Goal: Task Accomplishment & Management: Manage account settings

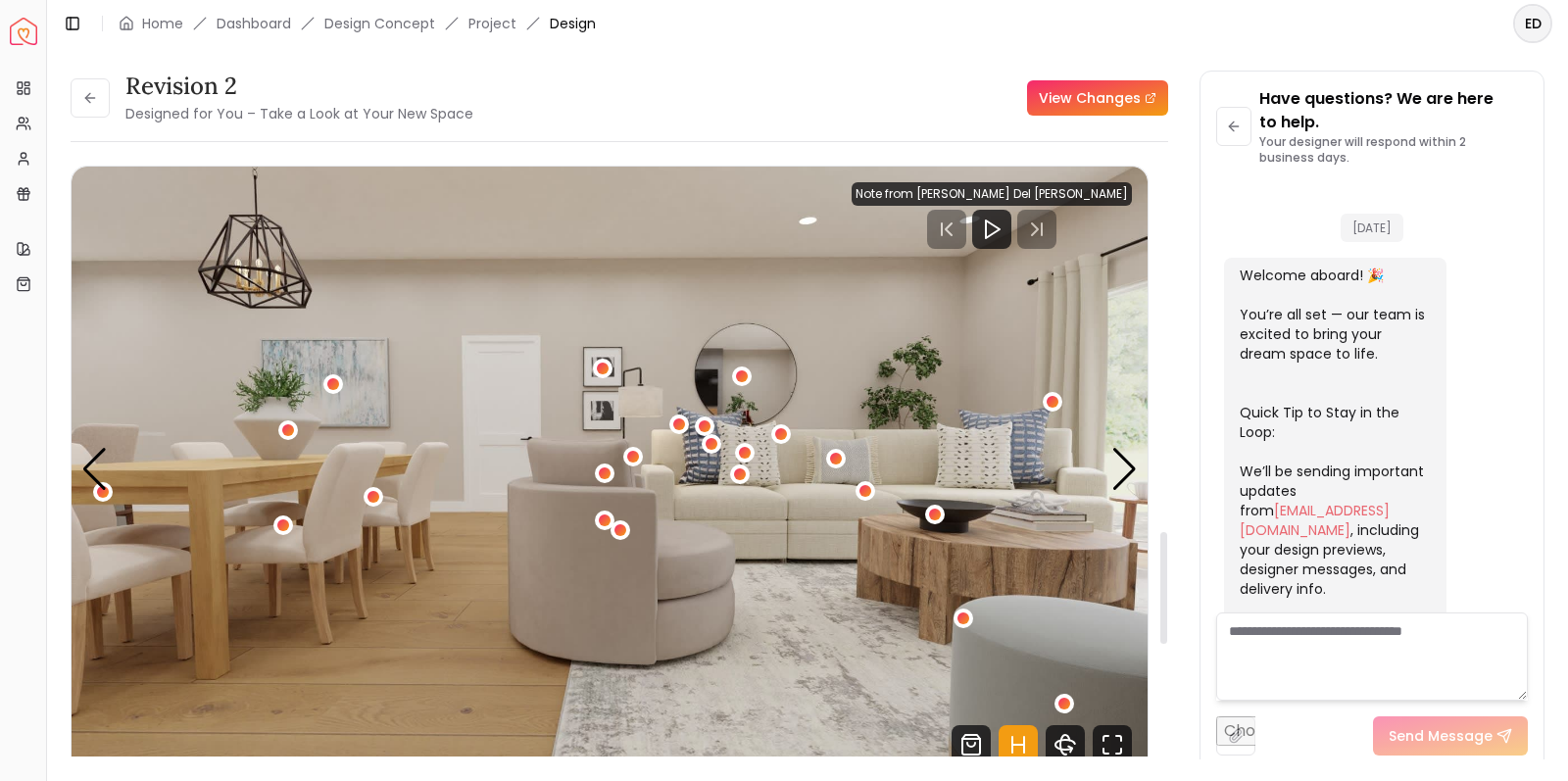
scroll to position [628, 0]
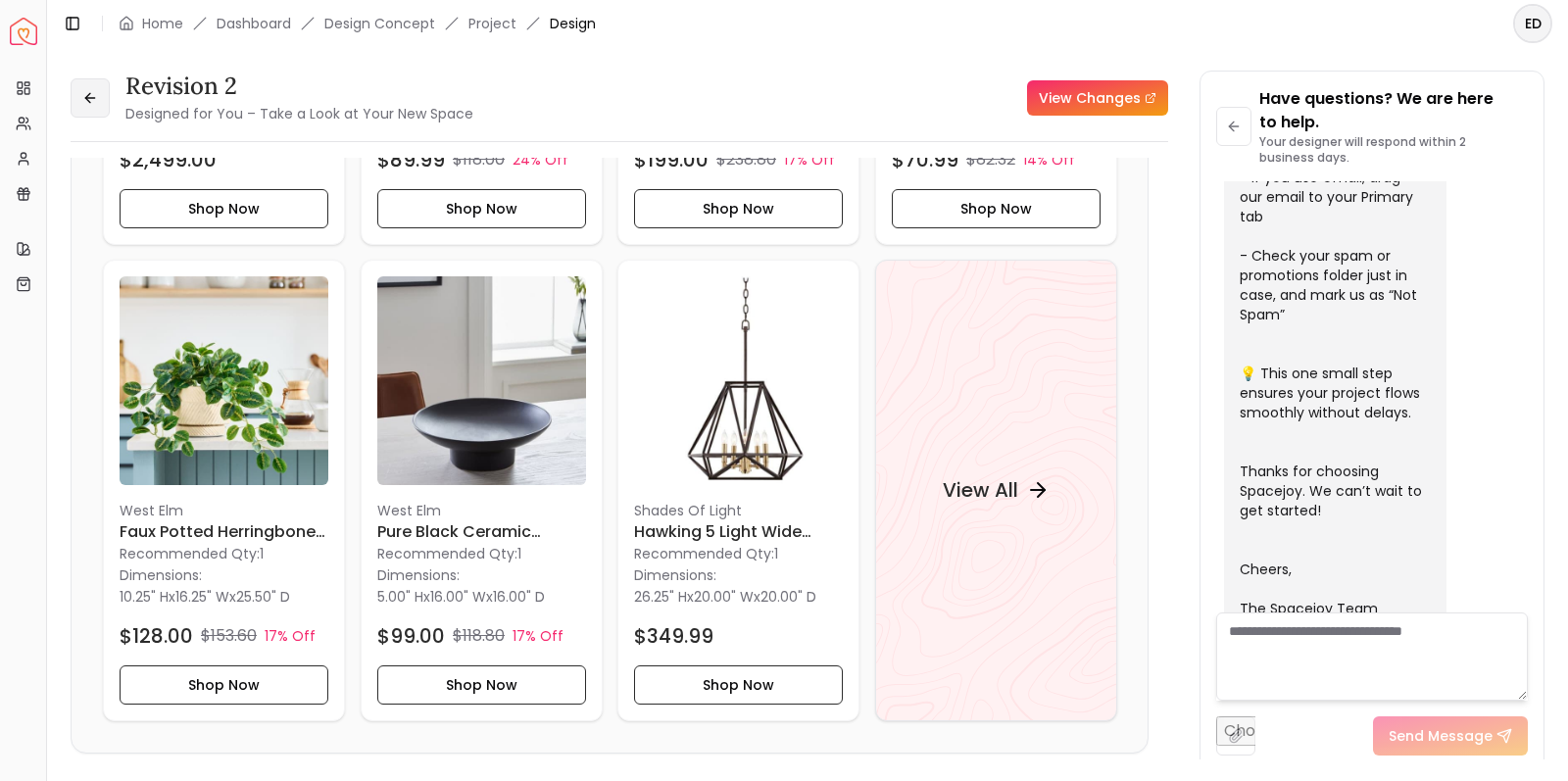
click at [103, 98] on button at bounding box center [90, 98] width 39 height 39
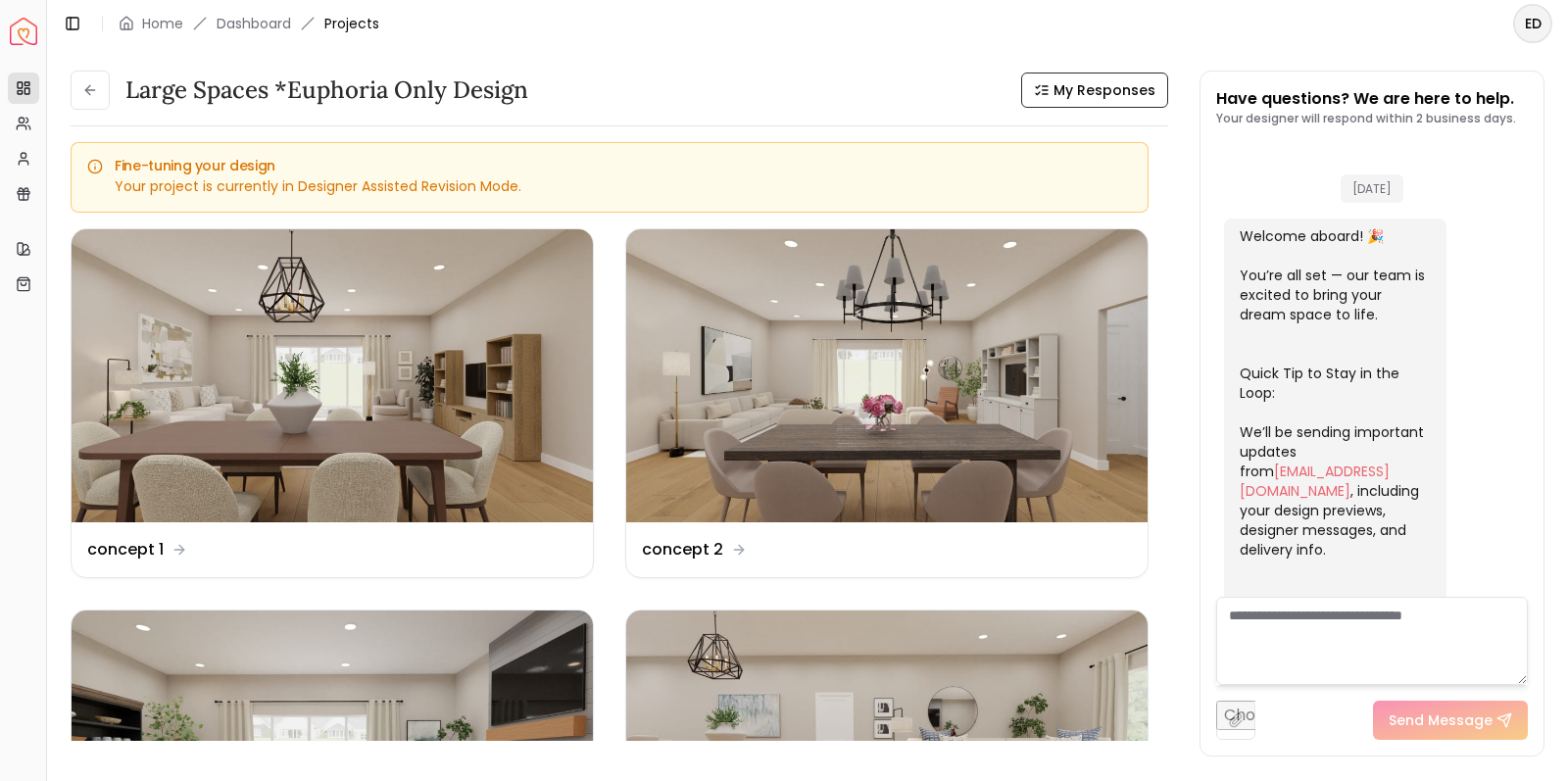
scroll to position [604, 0]
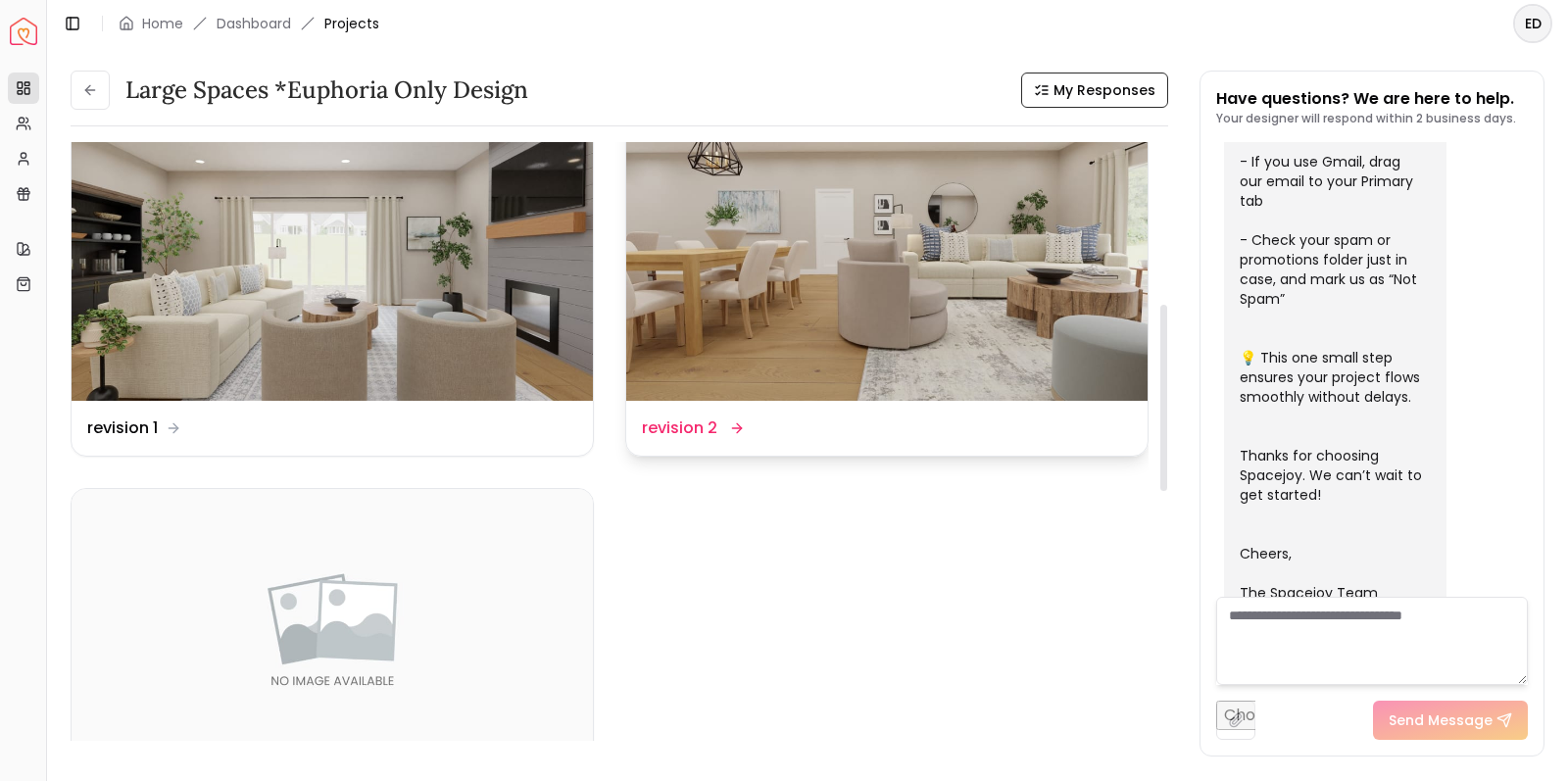
scroll to position [482, 0]
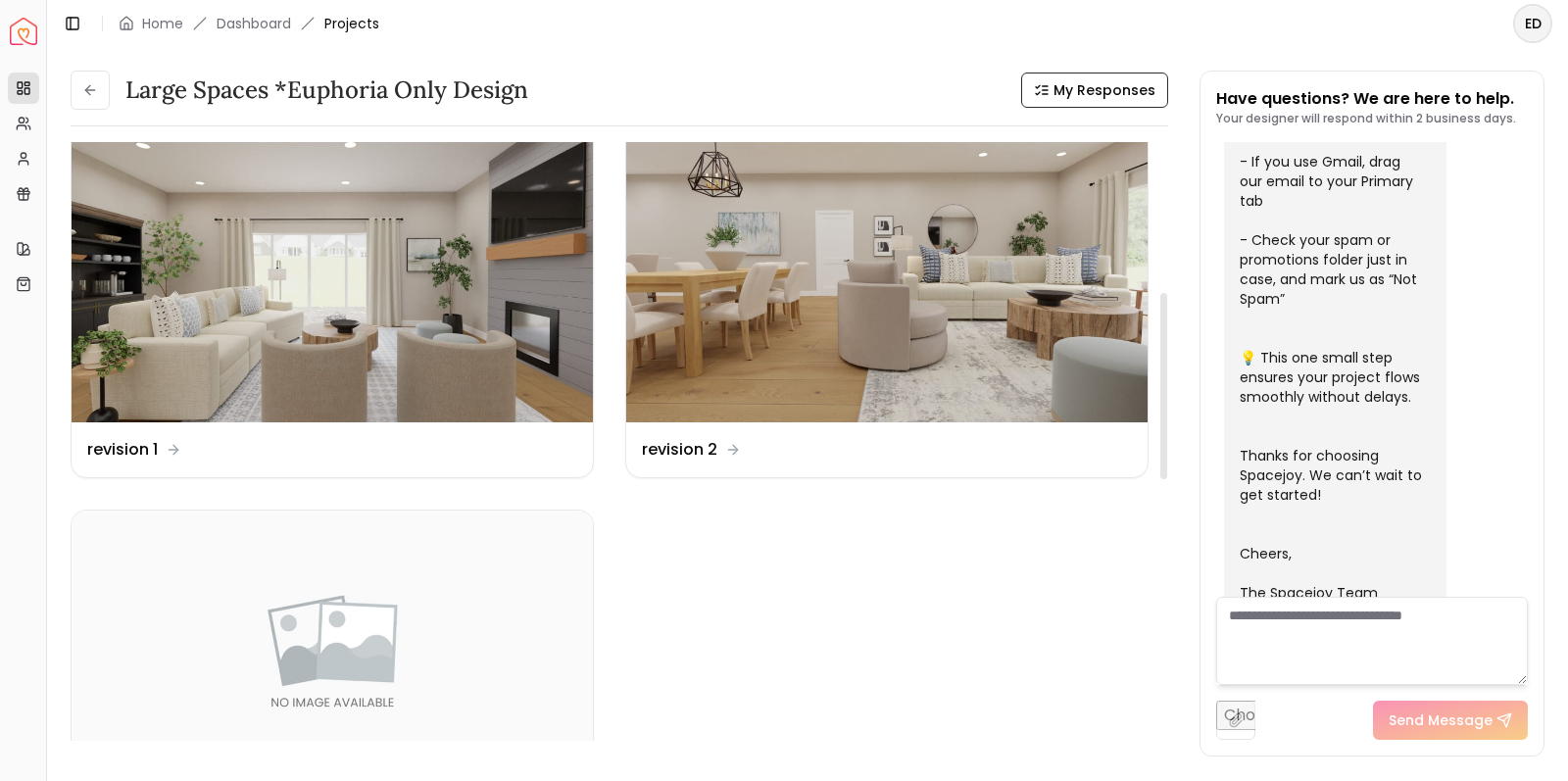
click at [686, 449] on dd "revision 2" at bounding box center [679, 451] width 76 height 24
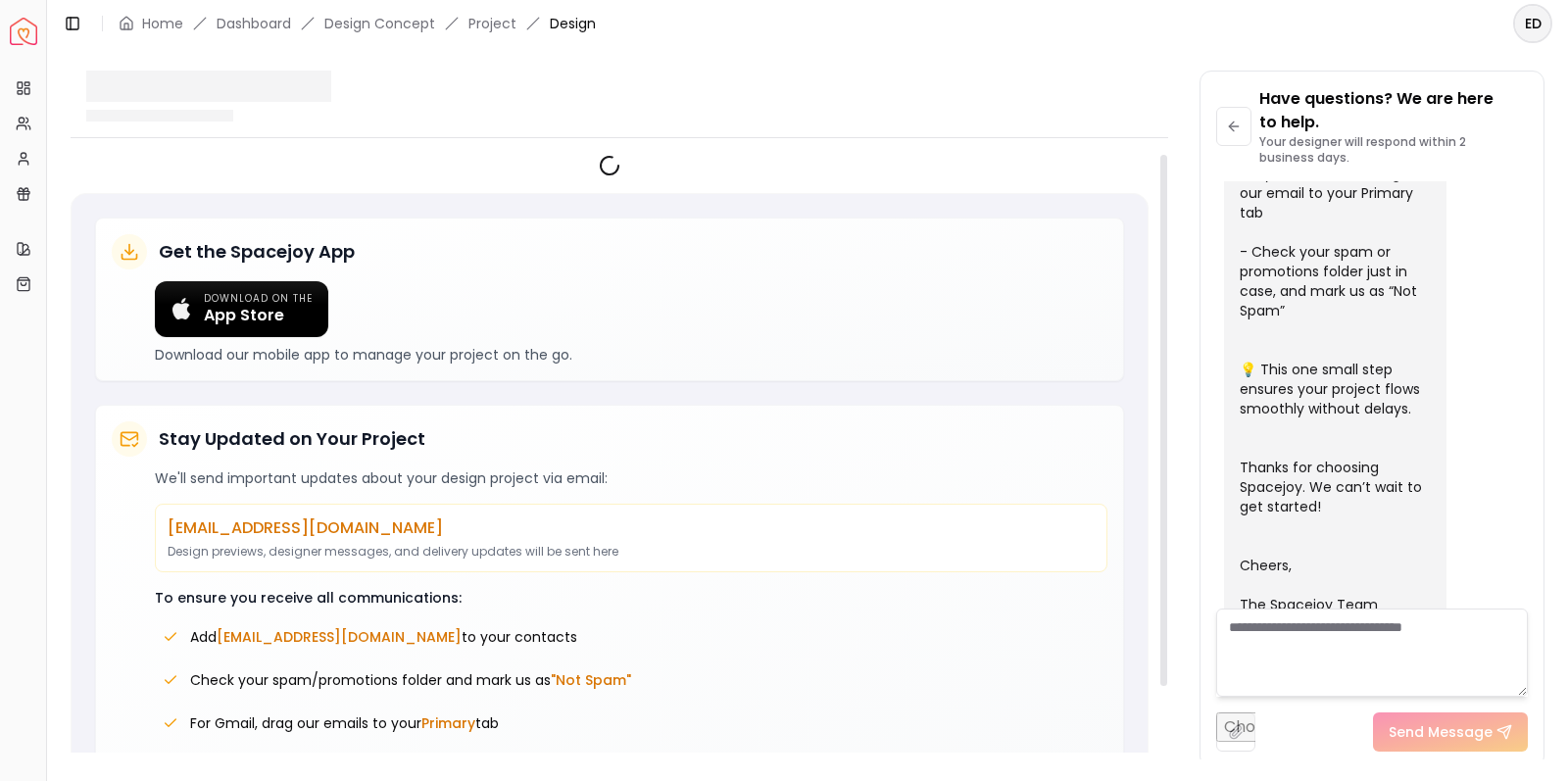
scroll to position [628, 0]
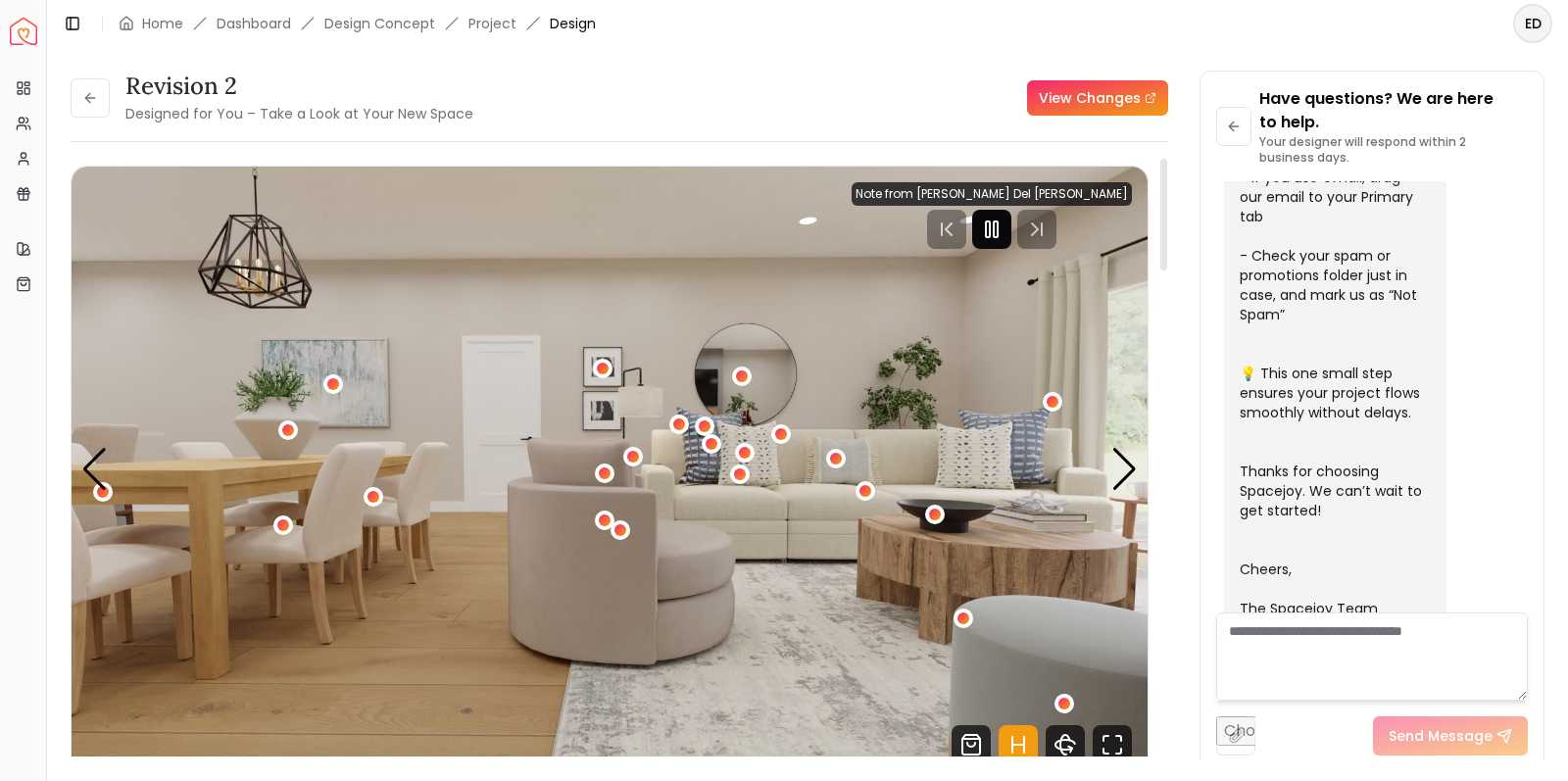
click at [990, 231] on rect "Pause" at bounding box center [988, 229] width 4 height 16
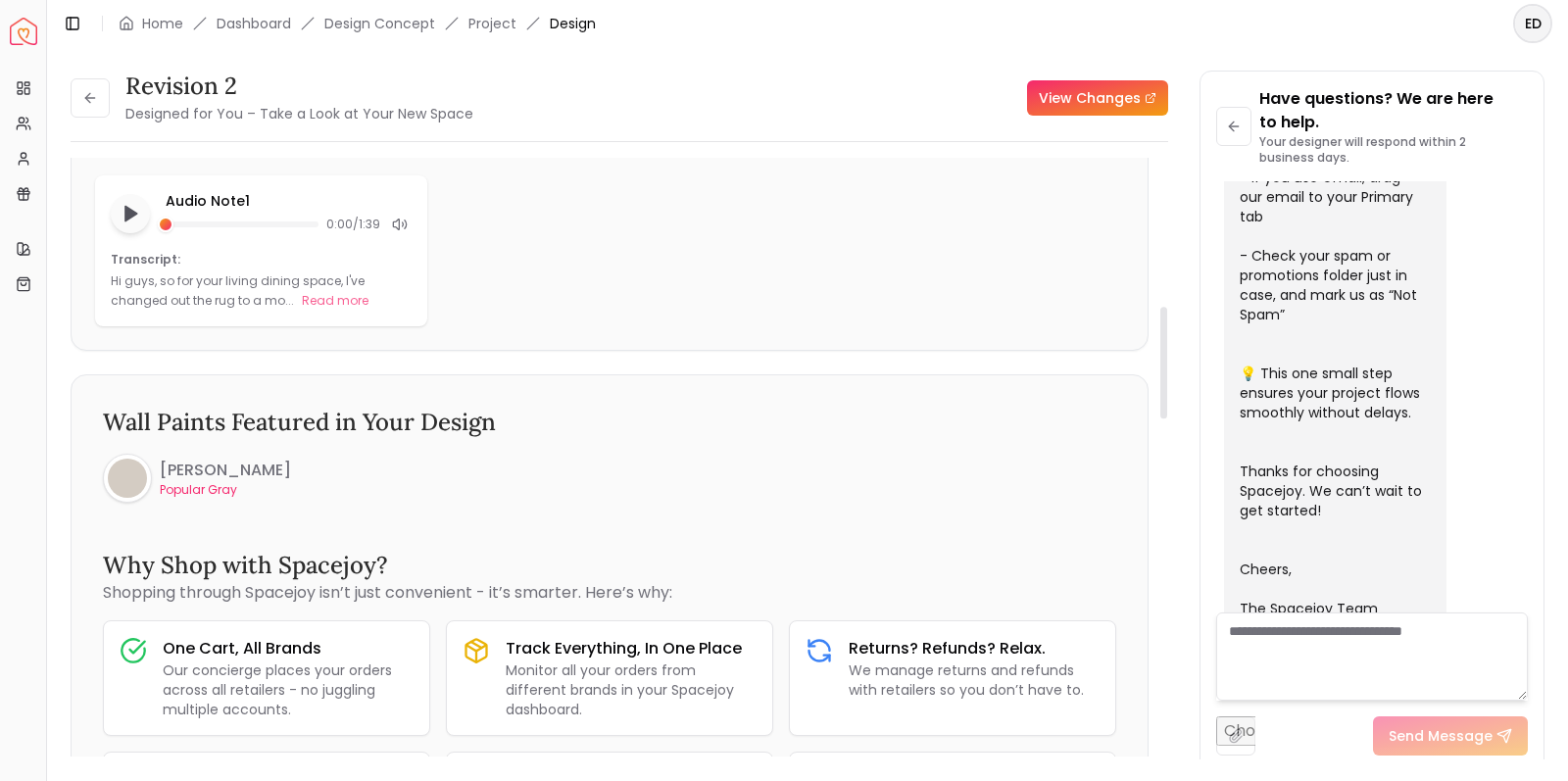
scroll to position [797, 0]
click at [1114, 95] on link "View Changes" at bounding box center [1098, 98] width 142 height 35
click at [87, 96] on icon at bounding box center [87, 97] width 5 height 9
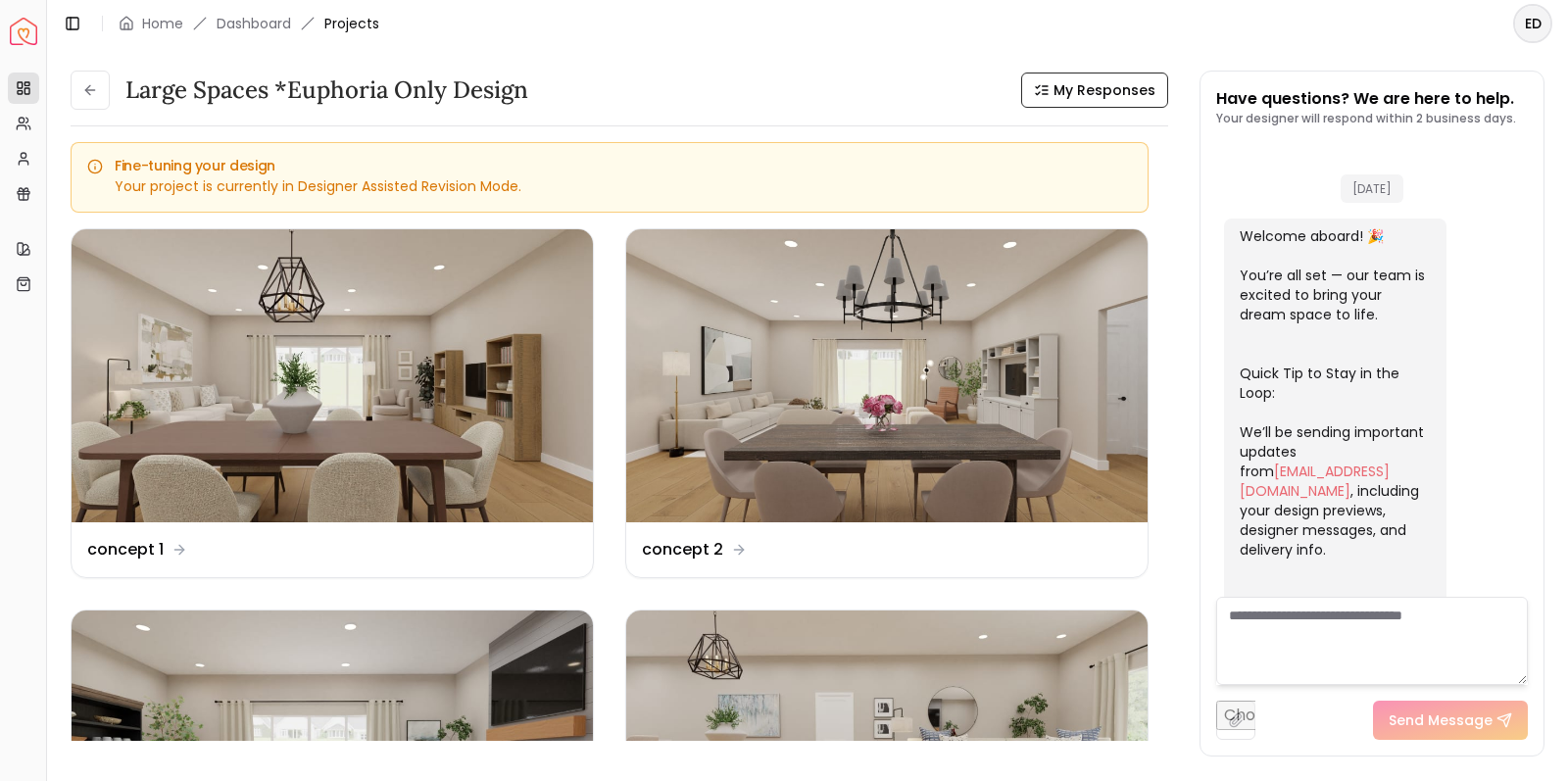
scroll to position [604, 0]
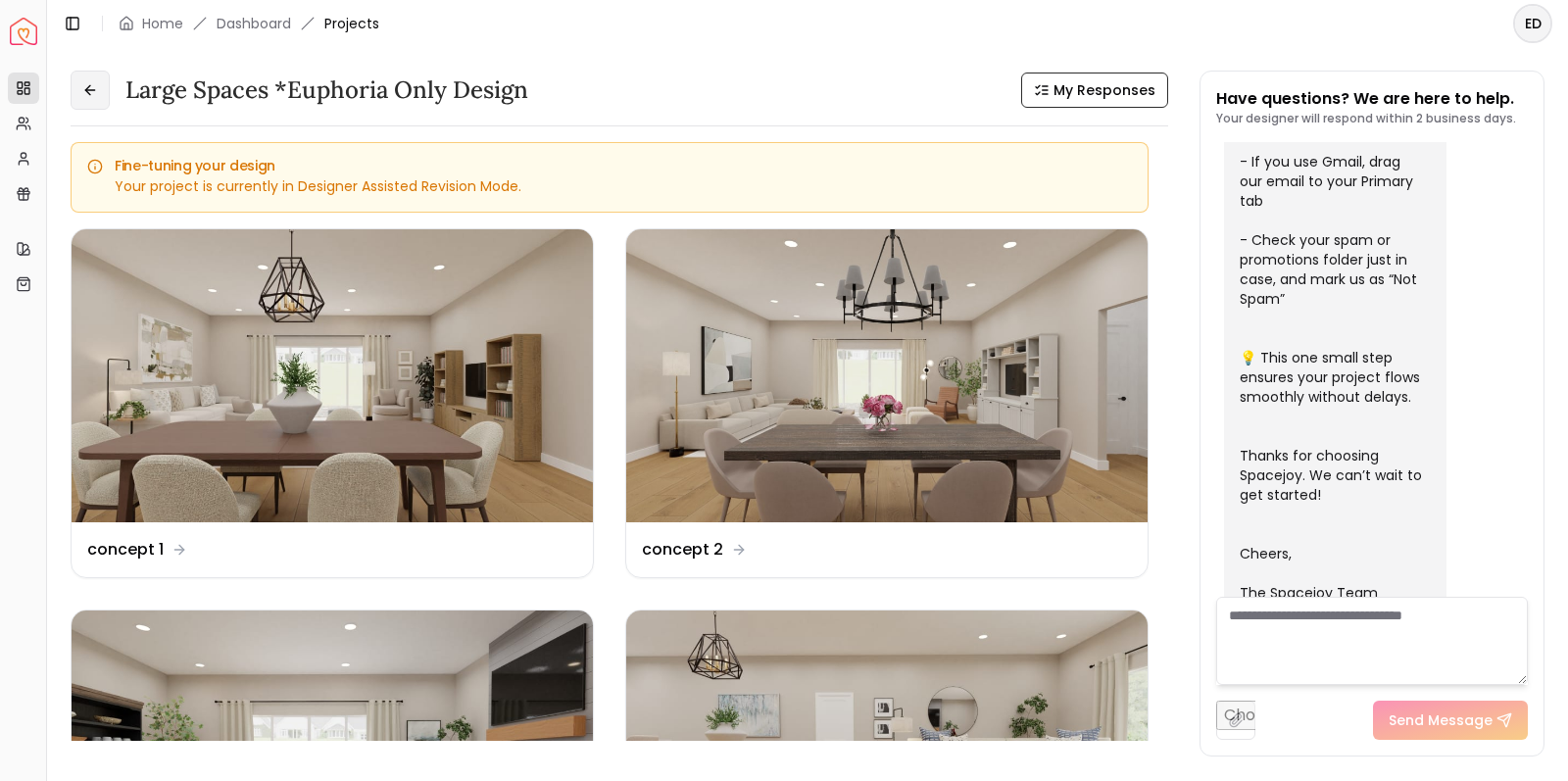
click at [87, 91] on icon at bounding box center [87, 90] width 5 height 9
